Goal: Information Seeking & Learning: Learn about a topic

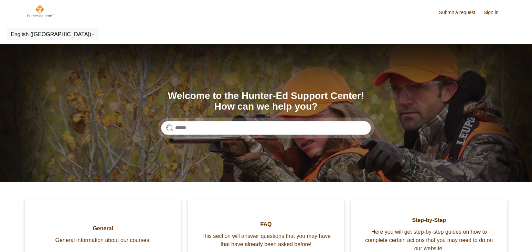
scroll to position [69, 0]
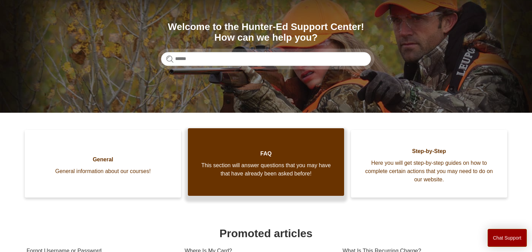
click at [251, 150] on span "FAQ" at bounding box center [266, 153] width 136 height 8
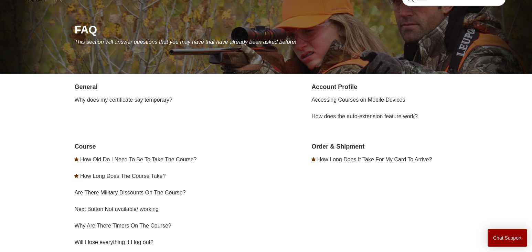
scroll to position [103, 0]
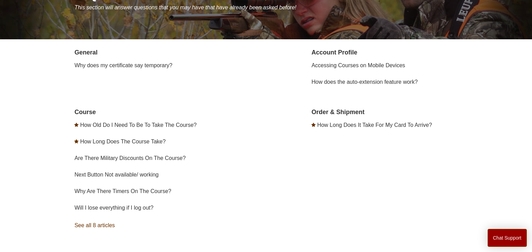
click at [99, 224] on link "See all 8 articles" at bounding box center [171, 225] width 194 height 19
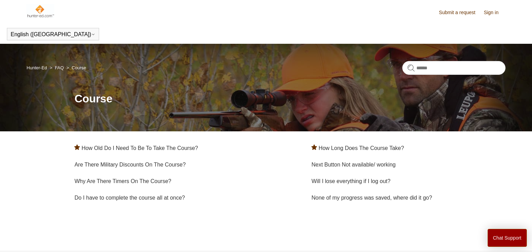
scroll to position [28, 0]
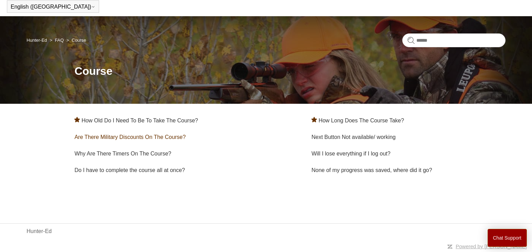
click at [160, 138] on link "Are There Military Discounts On The Course?" at bounding box center [129, 137] width 111 height 6
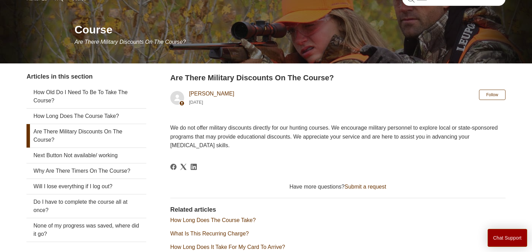
scroll to position [103, 0]
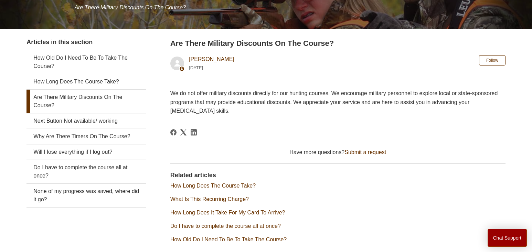
click at [221, 198] on link "What Is This Recurring Charge?" at bounding box center [209, 199] width 78 height 6
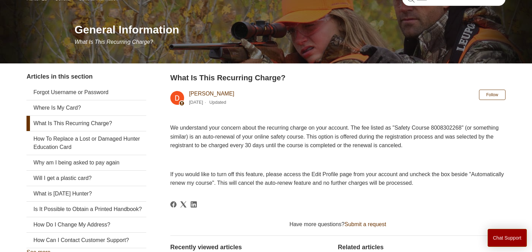
scroll to position [103, 0]
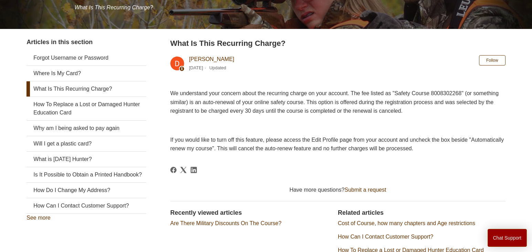
click at [422, 223] on link "Cost of Course, how many chapters and Age restrictions" at bounding box center [406, 223] width 137 height 6
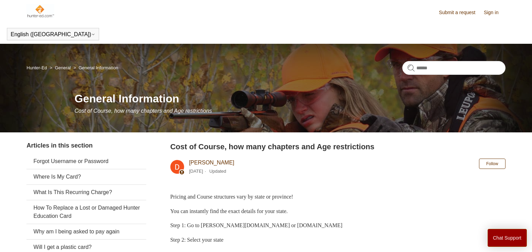
click at [39, 9] on img at bounding box center [40, 11] width 28 height 14
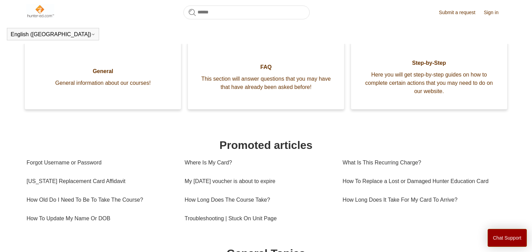
scroll to position [153, 0]
